Goal: Task Accomplishment & Management: Complete application form

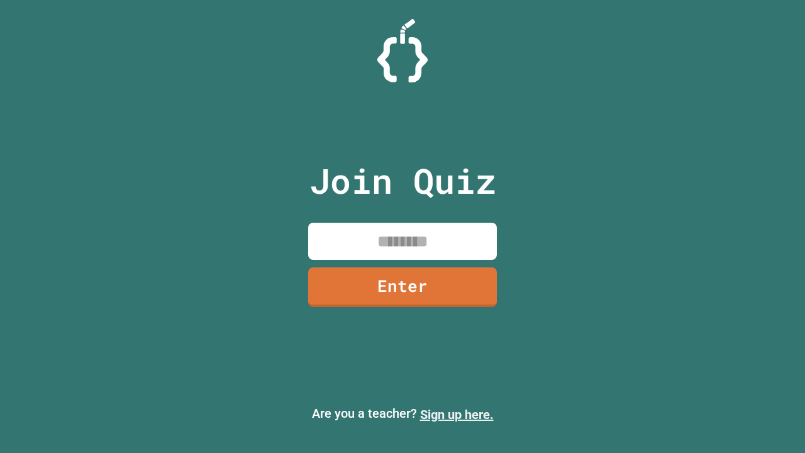
click at [451, 414] on link "Sign up here." at bounding box center [457, 414] width 74 height 15
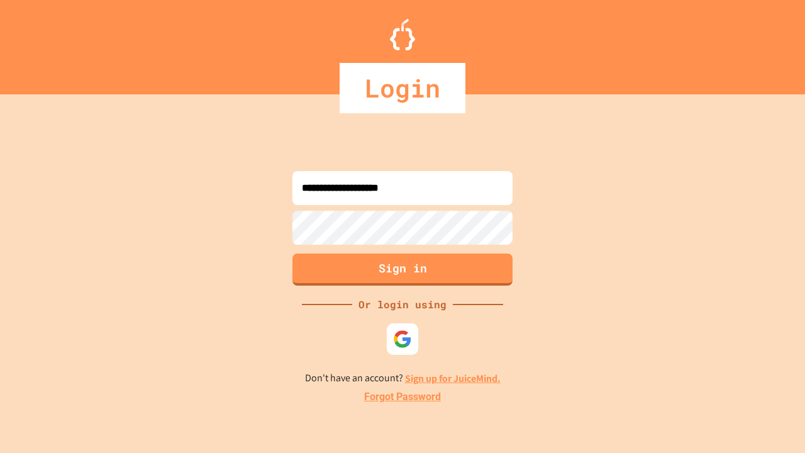
type input "**********"
